Goal: Check status: Check status

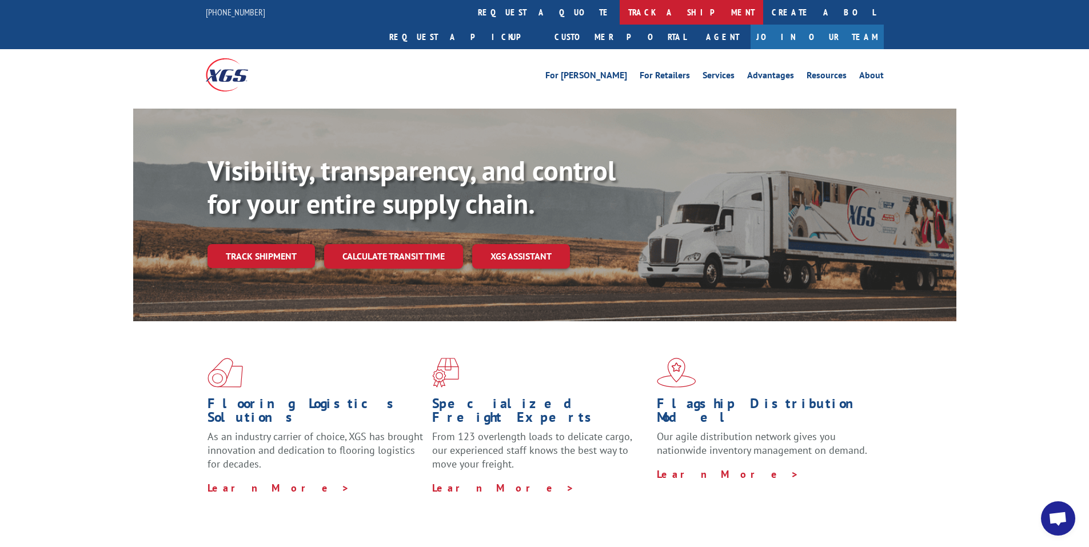
click at [620, 18] on link "track a shipment" at bounding box center [691, 12] width 143 height 25
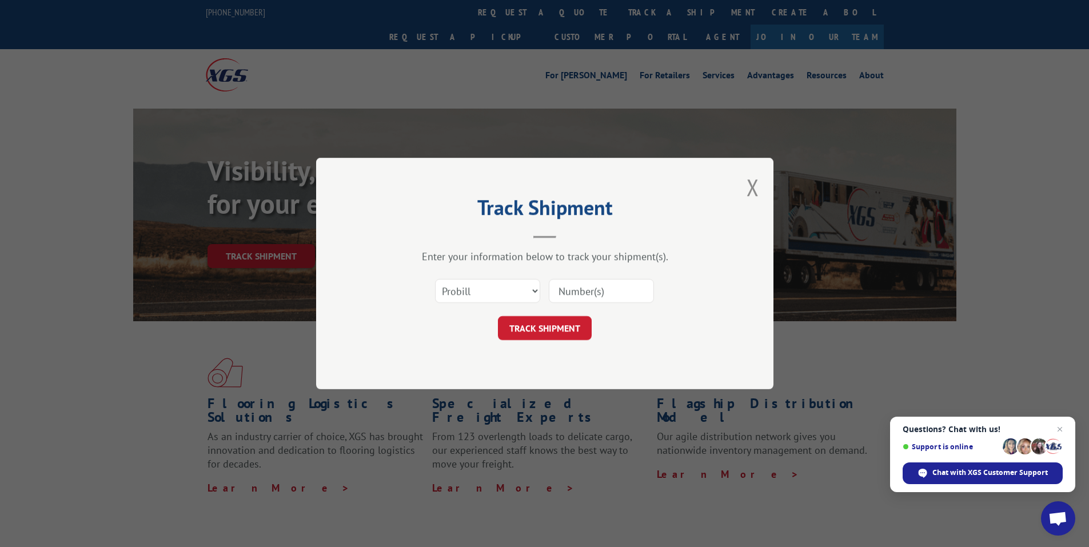
click at [578, 286] on input at bounding box center [601, 291] width 105 height 24
paste input "YK86K2HVZAAZTBD"
type input "YK86K2HVZAAZTBD"
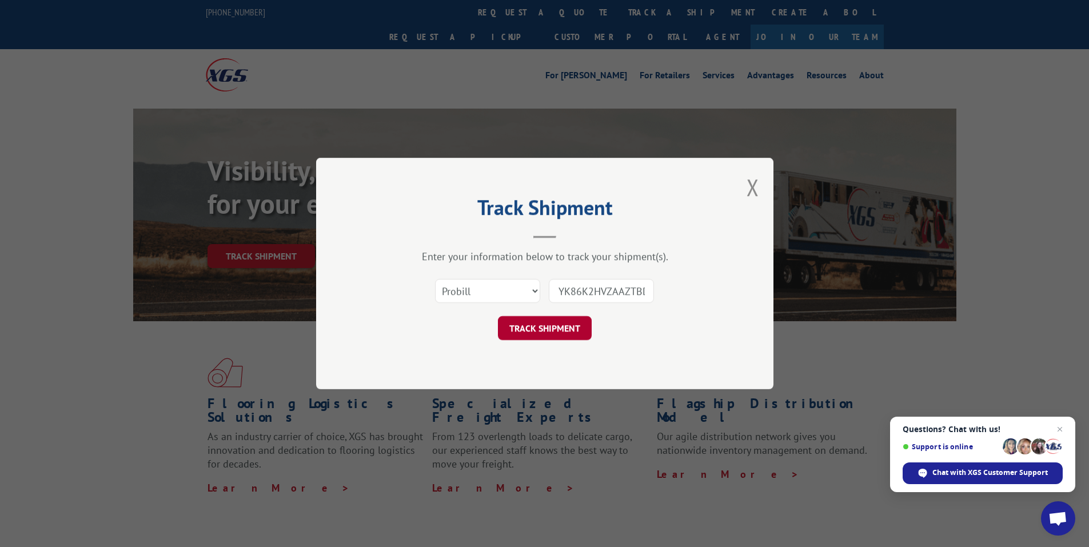
click at [554, 334] on button "TRACK SHIPMENT" at bounding box center [545, 328] width 94 height 24
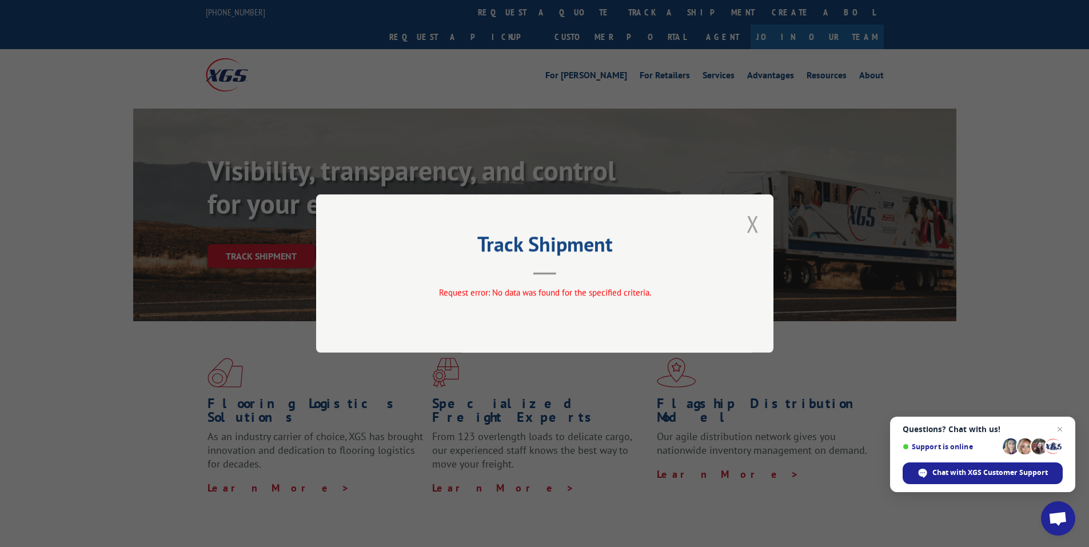
click at [752, 221] on button "Close modal" at bounding box center [753, 224] width 13 height 30
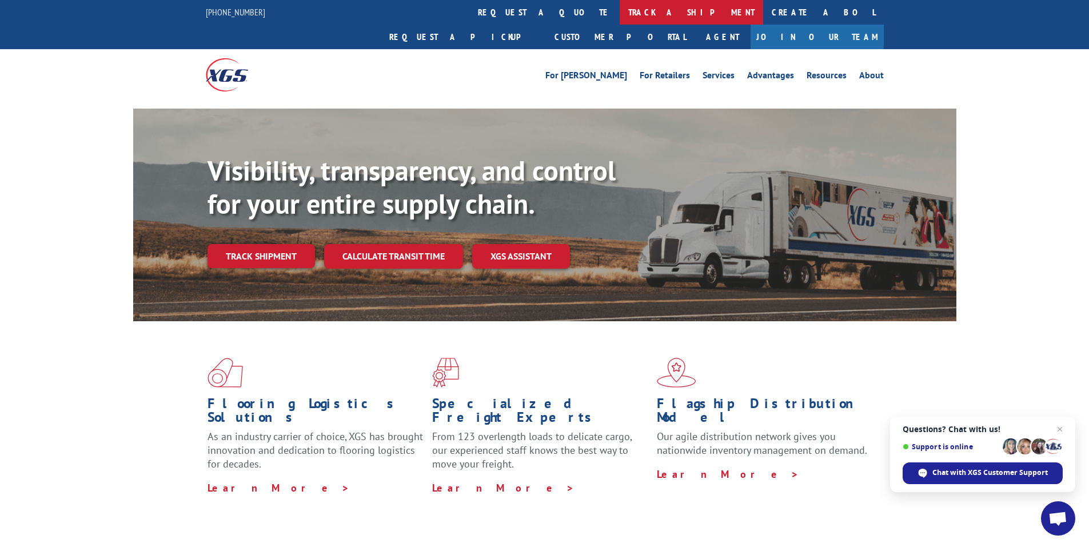
click at [620, 12] on link "track a shipment" at bounding box center [691, 12] width 143 height 25
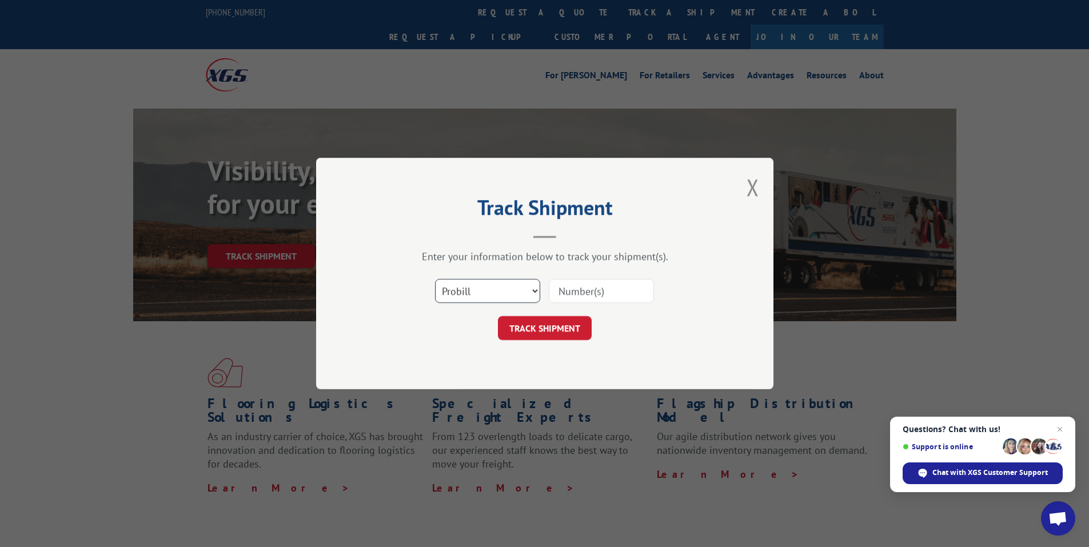
click at [534, 285] on select "Select category... Probill BOL PO" at bounding box center [487, 291] width 105 height 24
select select "bol"
click at [435, 279] on select "Select category... Probill BOL PO" at bounding box center [487, 291] width 105 height 24
click at [569, 289] on input at bounding box center [601, 291] width 105 height 24
paste input "YK86K2HVZAAZTBD"
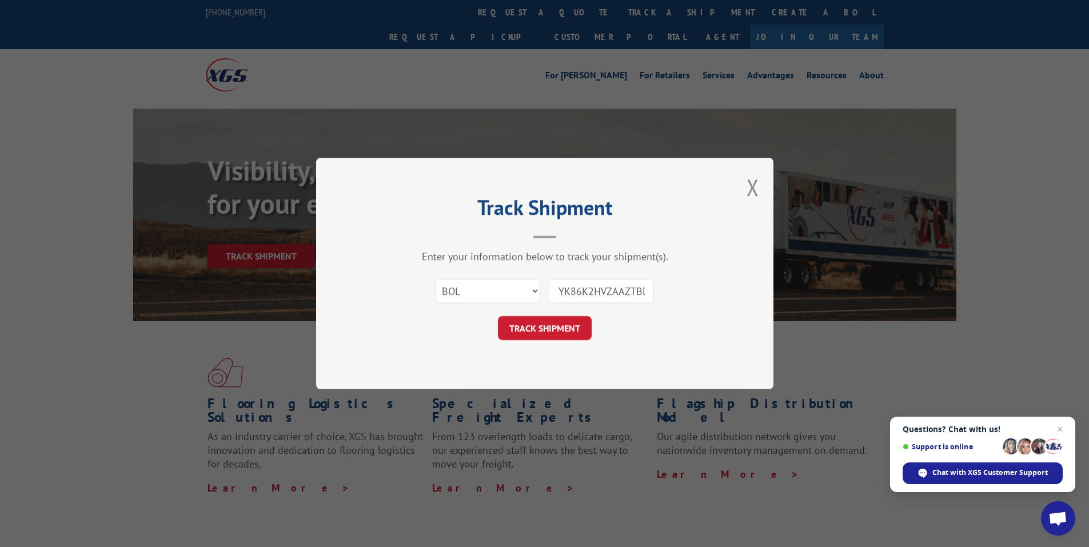
scroll to position [0, 3]
type input "YK86K2HVZAAZTBD"
click at [567, 319] on button "TRACK SHIPMENT" at bounding box center [545, 328] width 94 height 24
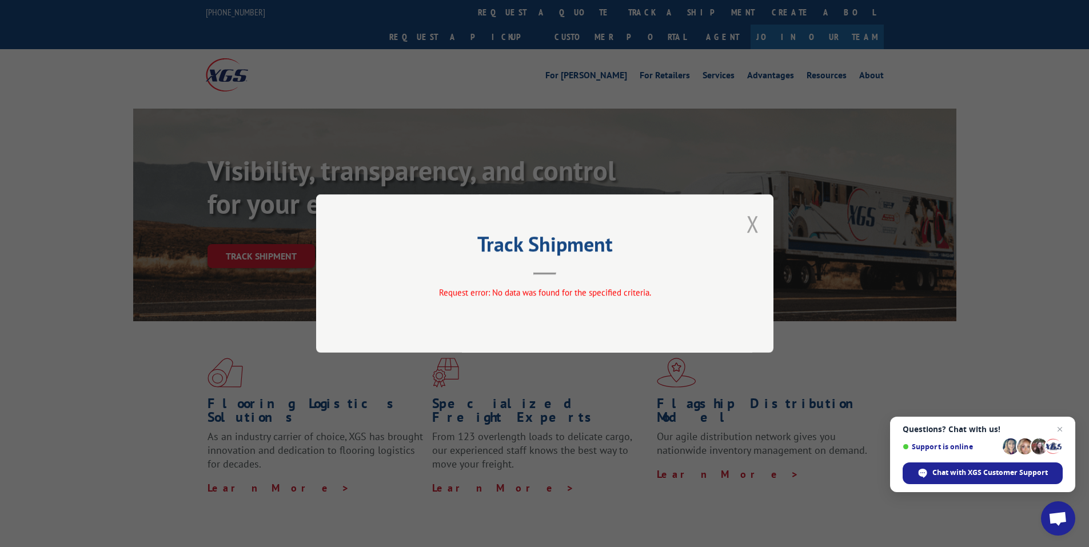
click at [751, 223] on button "Close modal" at bounding box center [753, 224] width 13 height 30
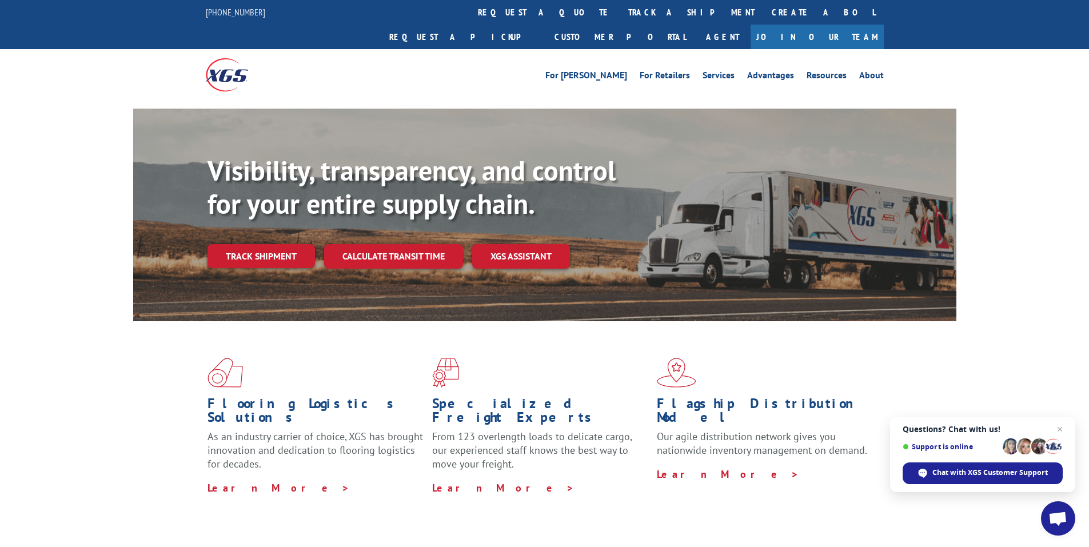
click at [620, 10] on link "track a shipment" at bounding box center [691, 12] width 143 height 25
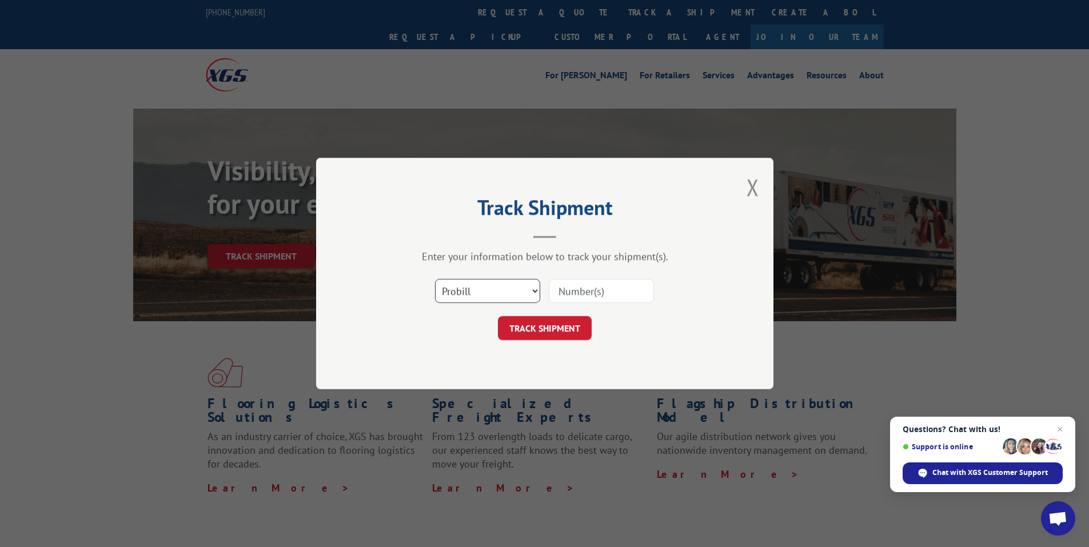
click at [536, 288] on select "Select category... Probill BOL PO" at bounding box center [487, 291] width 105 height 24
select select "po"
click at [435, 279] on select "Select category... Probill BOL PO" at bounding box center [487, 291] width 105 height 24
click at [596, 289] on input at bounding box center [601, 291] width 105 height 24
paste input "YK86K2HVZAAZTBD"
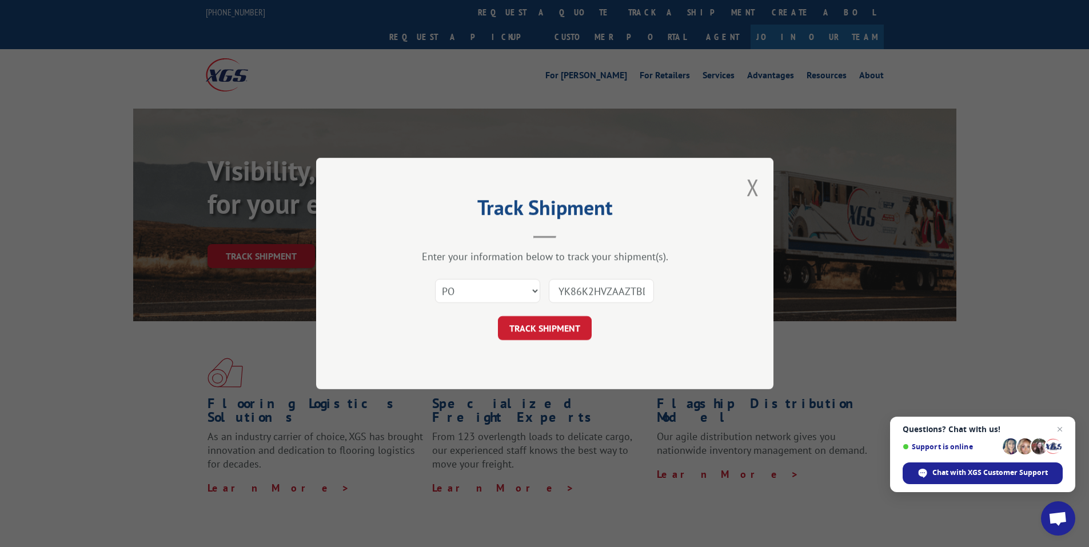
scroll to position [0, 3]
type input "YK86K2HVZAAZTBD"
click at [539, 322] on button "TRACK SHIPMENT" at bounding box center [545, 328] width 94 height 24
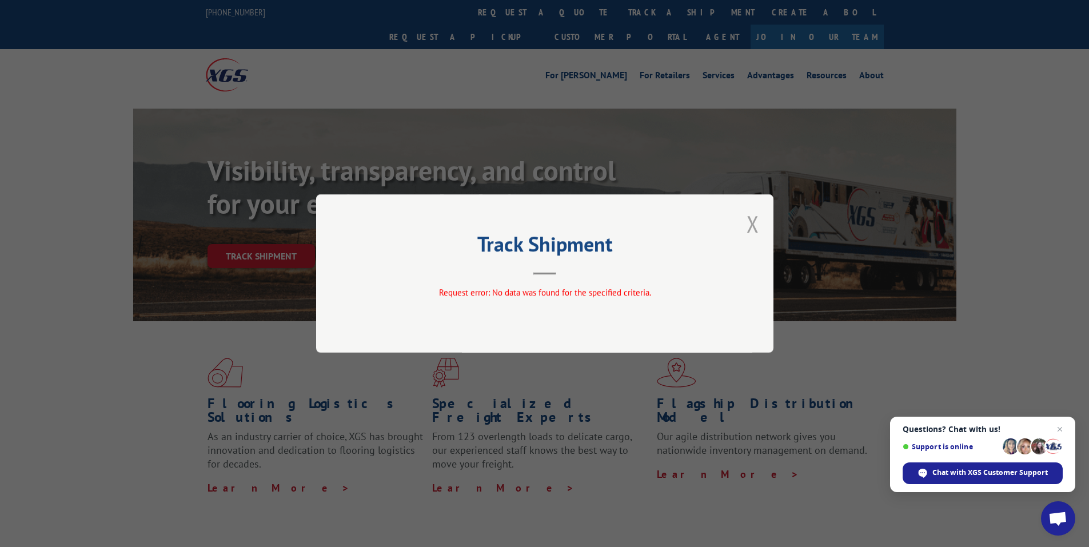
click at [752, 221] on button "Close modal" at bounding box center [753, 224] width 13 height 30
